Goal: Task Accomplishment & Management: Use online tool/utility

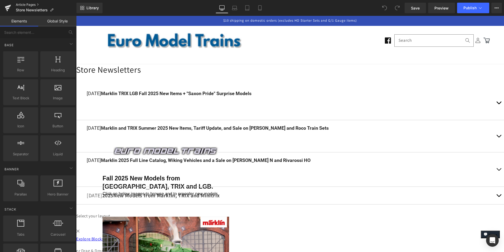
click at [23, 3] on link "Article Pages" at bounding box center [46, 5] width 61 height 4
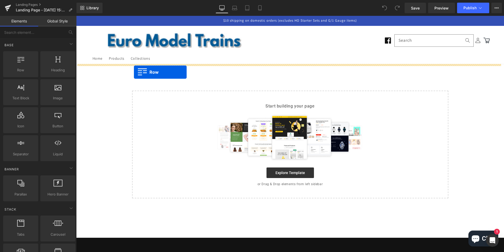
drag, startPoint x: 97, startPoint y: 80, endPoint x: 134, endPoint y: 72, distance: 37.7
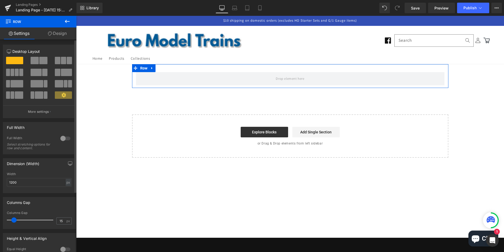
click at [39, 59] on span at bounding box center [43, 60] width 8 height 7
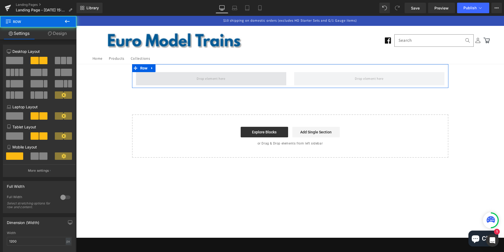
click at [188, 81] on span at bounding box center [211, 78] width 150 height 13
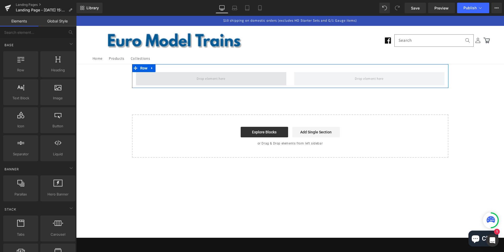
click at [204, 78] on span at bounding box center [211, 78] width 32 height 9
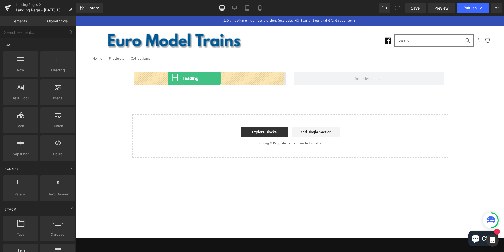
drag, startPoint x: 133, startPoint y: 78, endPoint x: 168, endPoint y: 78, distance: 34.6
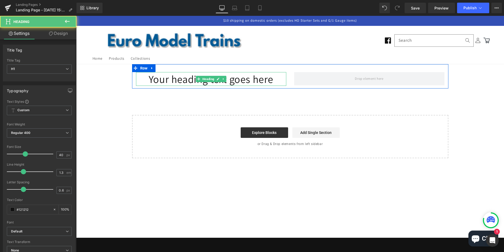
click at [190, 78] on h1 "Your heading text goes here" at bounding box center [211, 79] width 150 height 14
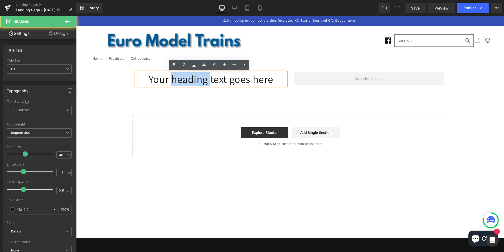
click at [190, 78] on h1 "Your heading text goes here" at bounding box center [211, 79] width 150 height 14
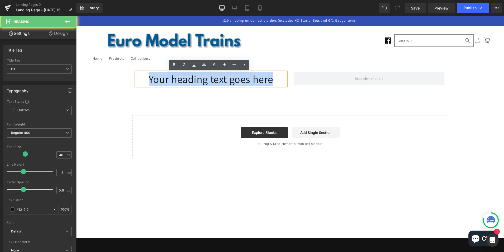
click at [190, 78] on h1 "Your heading text goes here" at bounding box center [211, 79] width 150 height 14
copy h1 "Your heading text goes here"
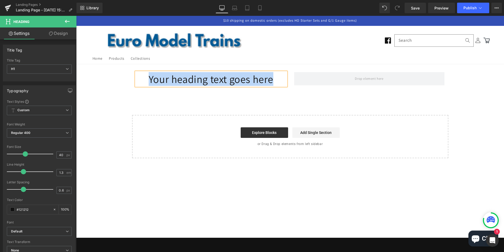
paste div
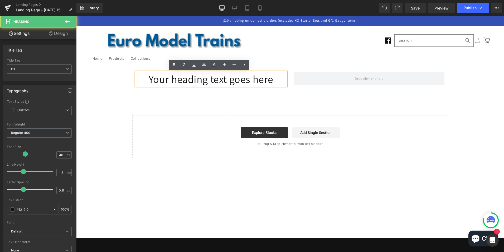
click at [192, 79] on h1 "Your heading text goes here" at bounding box center [211, 79] width 150 height 14
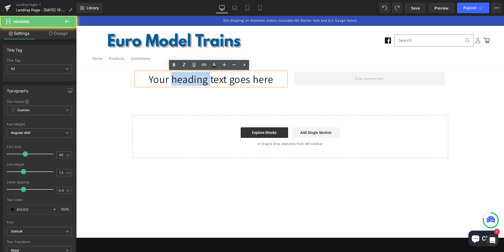
click at [192, 79] on h1 "Your heading text goes here" at bounding box center [211, 79] width 150 height 14
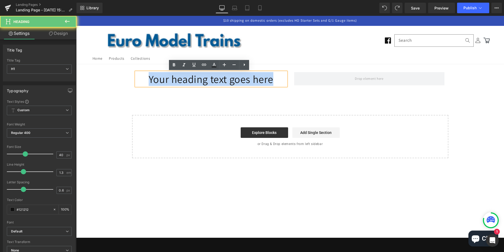
click at [192, 79] on h1 "Your heading text goes here" at bounding box center [211, 79] width 150 height 14
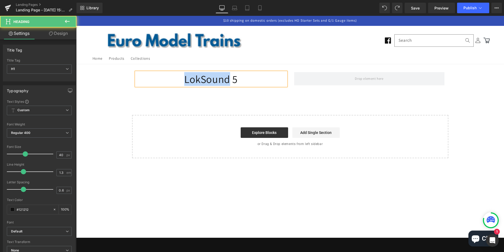
click at [202, 77] on h1 "LokSound 5" at bounding box center [211, 79] width 150 height 14
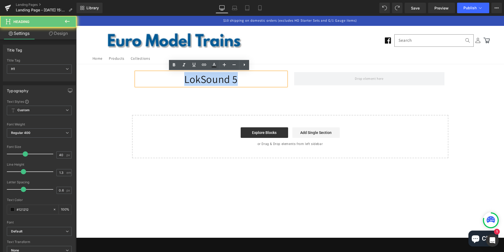
click at [202, 77] on h1 "LokSound 5" at bounding box center [211, 79] width 150 height 14
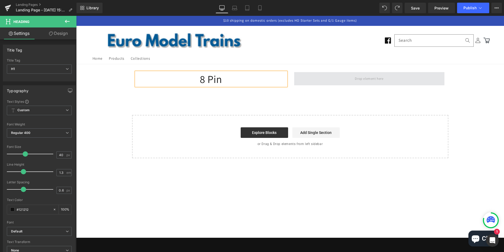
click at [367, 78] on span at bounding box center [369, 78] width 32 height 9
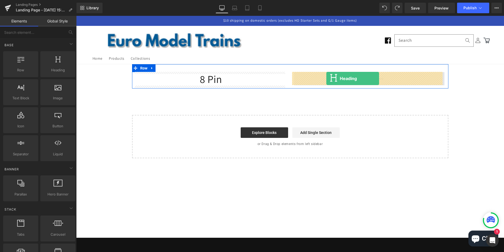
drag, startPoint x: 132, startPoint y: 77, endPoint x: 327, endPoint y: 78, distance: 194.2
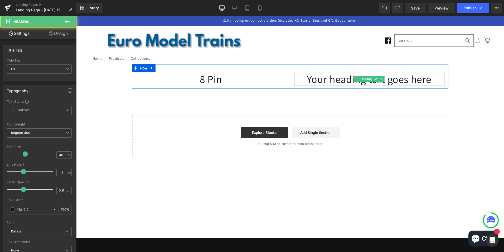
click at [339, 79] on h1 "Your heading text goes here" at bounding box center [369, 79] width 150 height 14
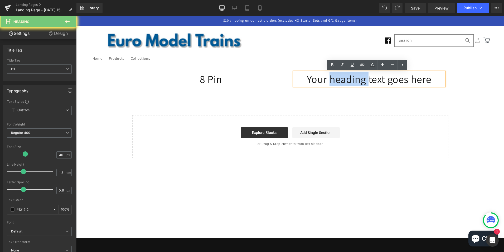
click at [339, 79] on h1 "Your heading text goes here" at bounding box center [369, 79] width 150 height 14
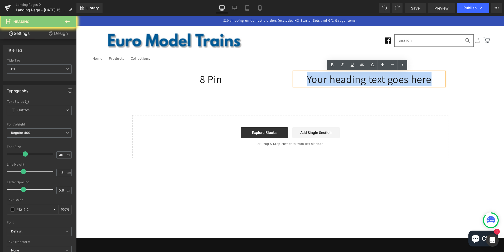
click at [339, 79] on h1 "Your heading text goes here" at bounding box center [369, 79] width 150 height 14
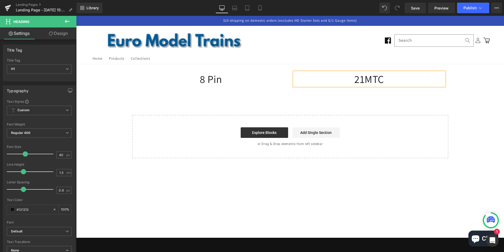
click at [476, 108] on div "8 Pin Heading 21MTC Heading Row Select your layout" at bounding box center [290, 111] width 428 height 94
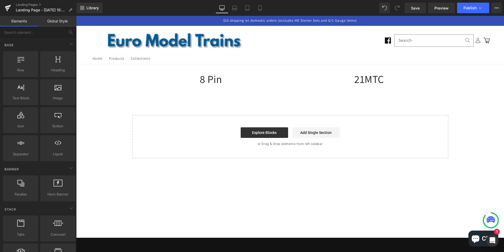
drag, startPoint x: 467, startPoint y: 105, endPoint x: 453, endPoint y: 67, distance: 40.6
click at [453, 67] on div "8 Pin Heading 21MTC Heading Row Select your layout" at bounding box center [290, 111] width 428 height 94
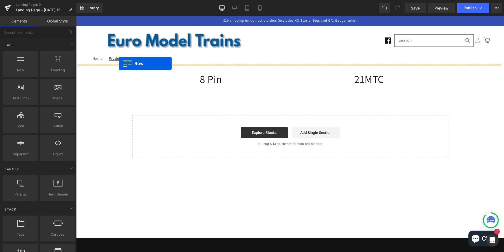
drag, startPoint x: 99, startPoint y: 80, endPoint x: 119, endPoint y: 63, distance: 25.6
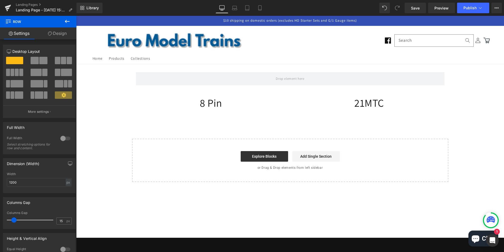
click at [70, 21] on icon at bounding box center [67, 21] width 5 height 3
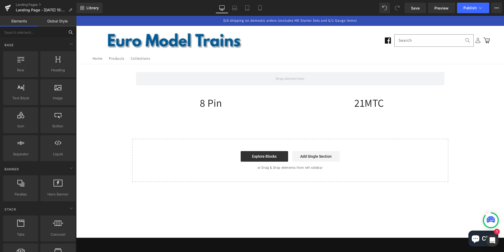
click at [40, 32] on input "text" at bounding box center [32, 32] width 65 height 12
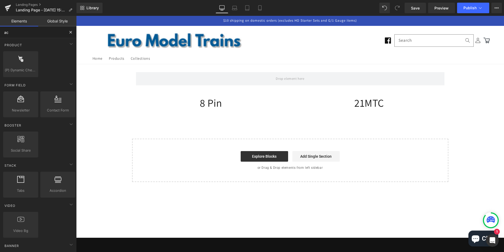
type input "acc"
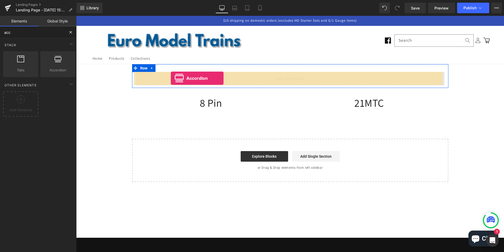
drag, startPoint x: 129, startPoint y: 77, endPoint x: 171, endPoint y: 78, distance: 41.7
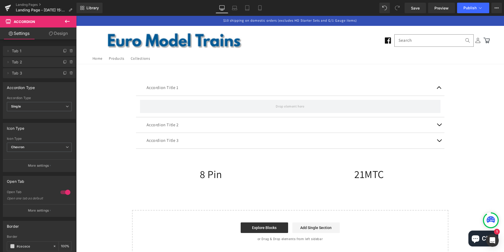
click at [66, 20] on icon at bounding box center [67, 21] width 5 height 3
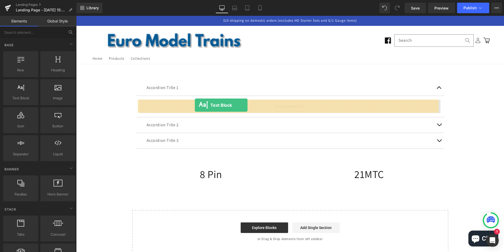
drag, startPoint x: 96, startPoint y: 111, endPoint x: 195, endPoint y: 105, distance: 99.1
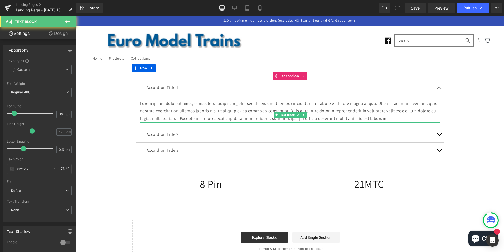
click at [199, 110] on p "Lorem ipsum dolor sit amet, consectetur adipiscing elit, sed do eiusmod tempor …" at bounding box center [290, 111] width 301 height 23
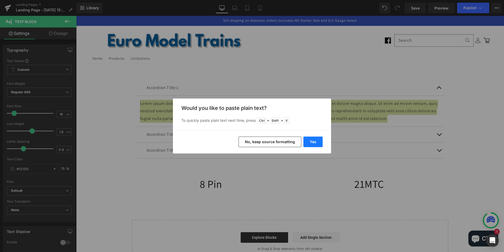
click at [311, 141] on button "Yes" at bounding box center [313, 141] width 19 height 11
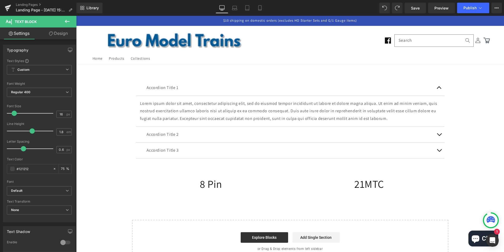
click at [68, 20] on icon at bounding box center [67, 21] width 6 height 6
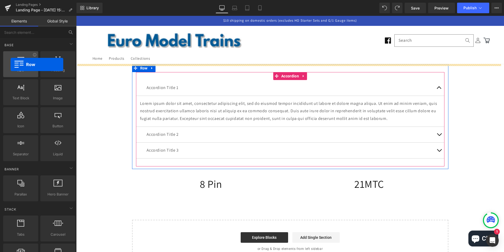
drag, startPoint x: 20, startPoint y: 64, endPoint x: 11, endPoint y: 64, distance: 9.0
click at [11, 64] on div at bounding box center [21, 61] width 32 height 12
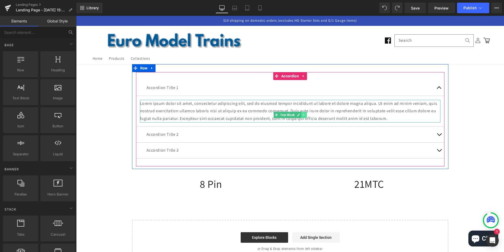
click at [303, 114] on icon at bounding box center [303, 115] width 1 height 2
click at [306, 115] on icon at bounding box center [307, 114] width 3 height 3
